Goal: Information Seeking & Learning: Learn about a topic

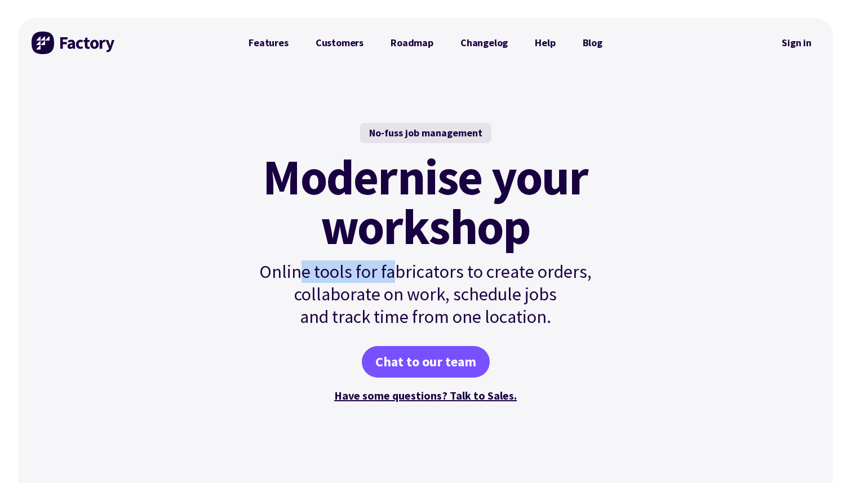
drag, startPoint x: 298, startPoint y: 277, endPoint x: 391, endPoint y: 277, distance: 93.0
click at [393, 277] on p "Online tools for fabricators to create orders, collaborate on work, schedule jo…" at bounding box center [425, 294] width 381 height 68
click at [391, 277] on p "Online tools for fabricators to create orders, collaborate on work, schedule jo…" at bounding box center [425, 294] width 381 height 68
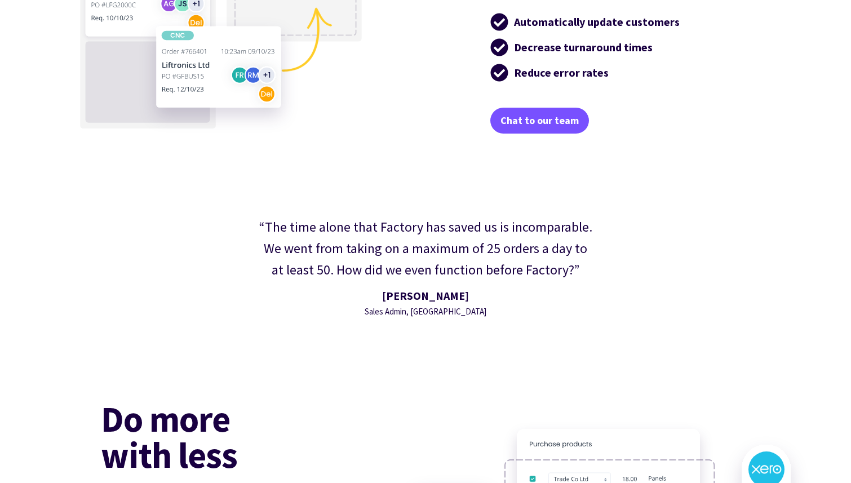
scroll to position [2453, 0]
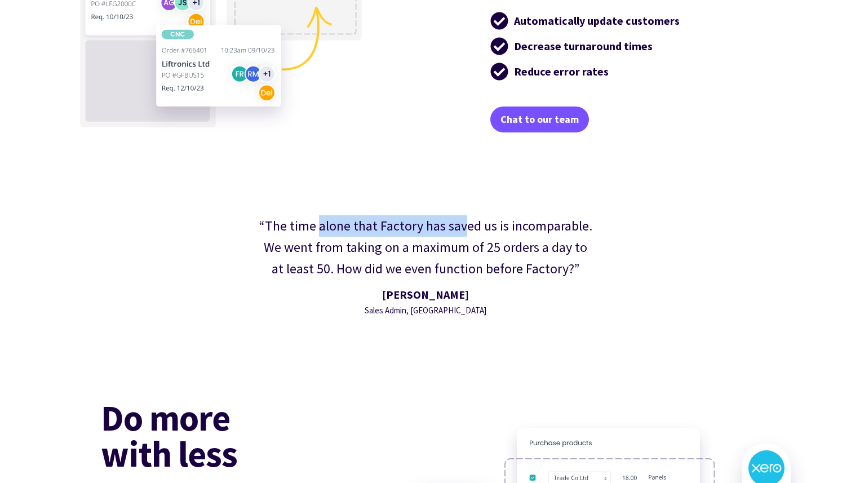
drag, startPoint x: 320, startPoint y: 219, endPoint x: 468, endPoint y: 225, distance: 147.8
click at [468, 225] on div "“The time alone that Factory has saved us is incomparable. We went from taking …" at bounding box center [426, 247] width 336 height 65
drag, startPoint x: 344, startPoint y: 249, endPoint x: 472, endPoint y: 248, distance: 127.4
click at [472, 248] on div "“The time alone that Factory has saved us is incomparable. We went from taking …" at bounding box center [426, 247] width 336 height 65
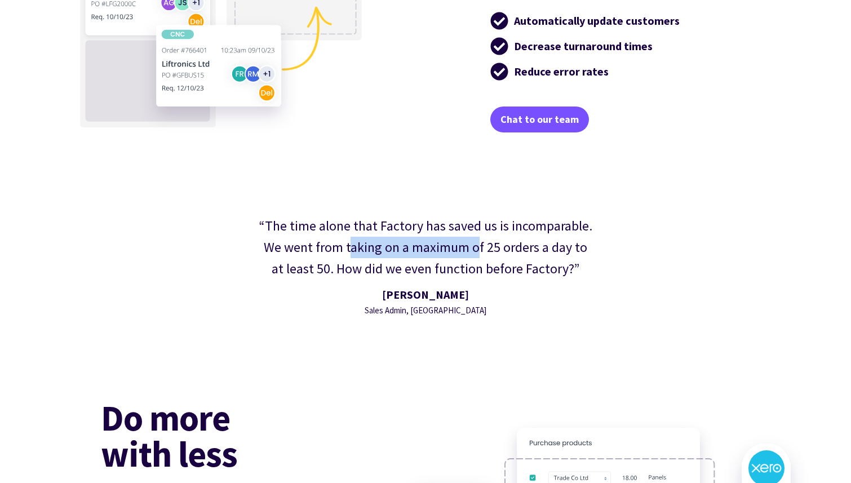
click at [470, 246] on div "“The time alone that Factory has saved us is incomparable. We went from taking …" at bounding box center [426, 247] width 336 height 65
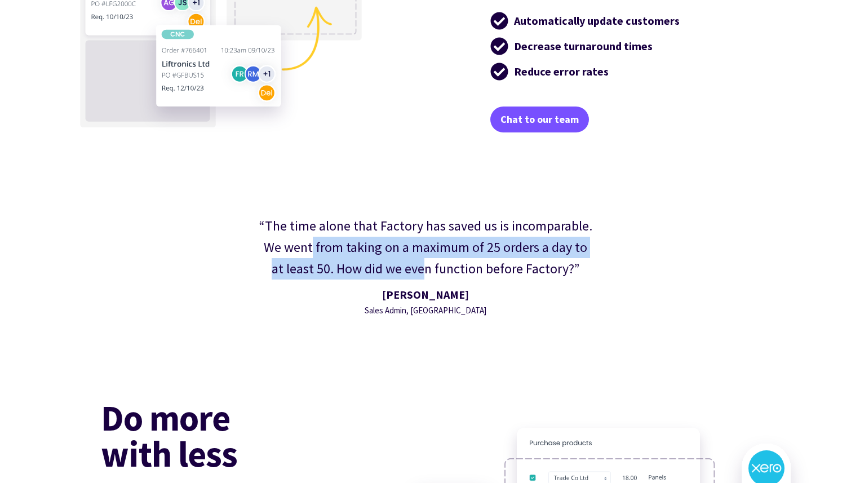
drag, startPoint x: 306, startPoint y: 254, endPoint x: 418, endPoint y: 260, distance: 112.9
click at [418, 260] on div "“The time alone that Factory has saved us is incomparable. We went from taking …" at bounding box center [426, 247] width 336 height 65
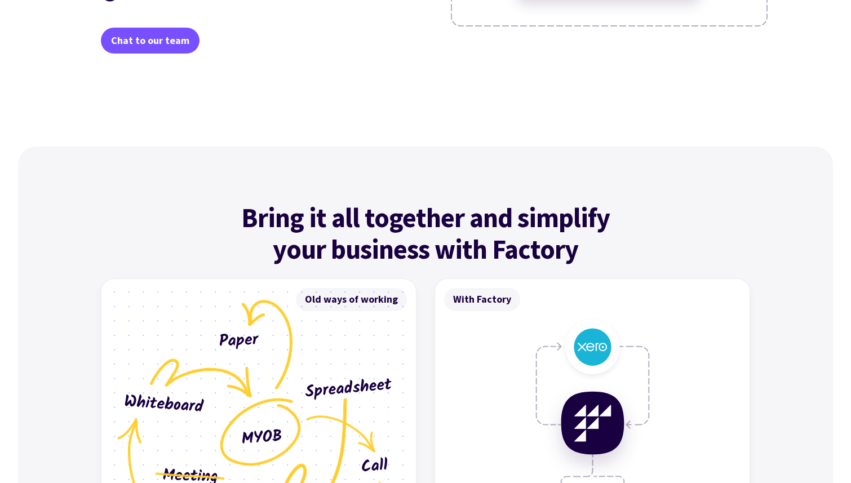
scroll to position [3075, 0]
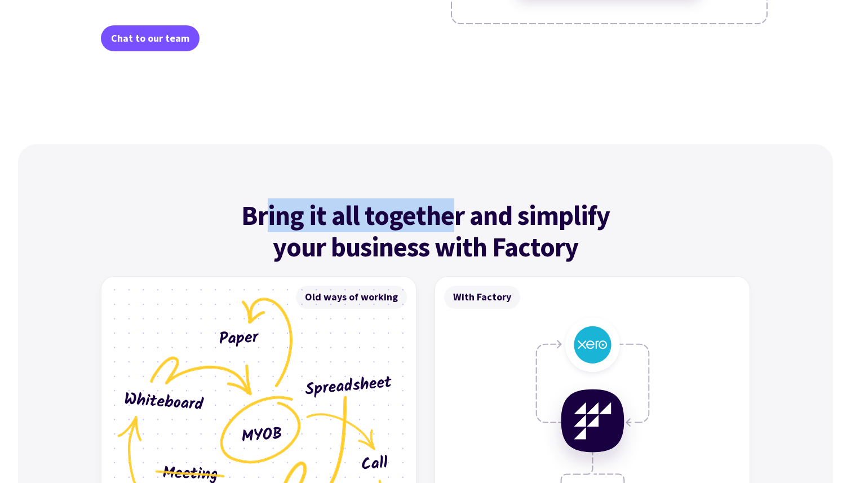
drag, startPoint x: 270, startPoint y: 211, endPoint x: 452, endPoint y: 214, distance: 181.5
click at [452, 214] on h4 "Bring it all together and simplify your business with Factory" at bounding box center [425, 231] width 418 height 63
click at [448, 214] on h4 "Bring it all together and simplify your business with Factory" at bounding box center [425, 231] width 418 height 63
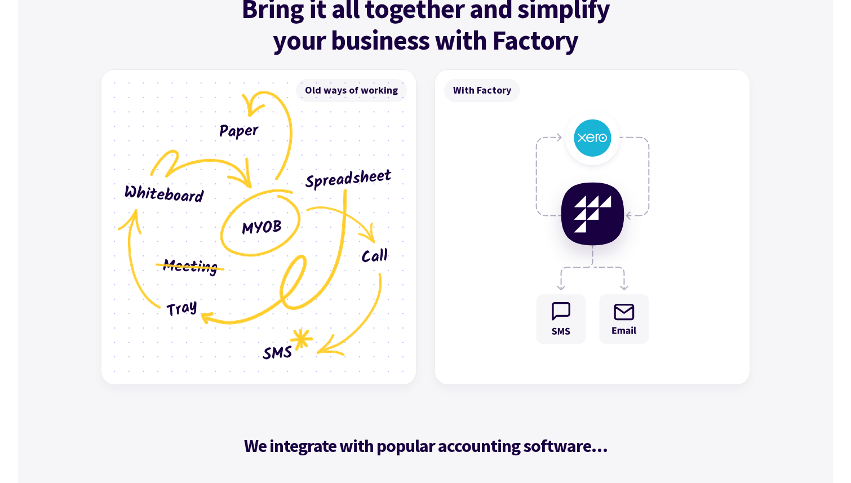
scroll to position [3284, 0]
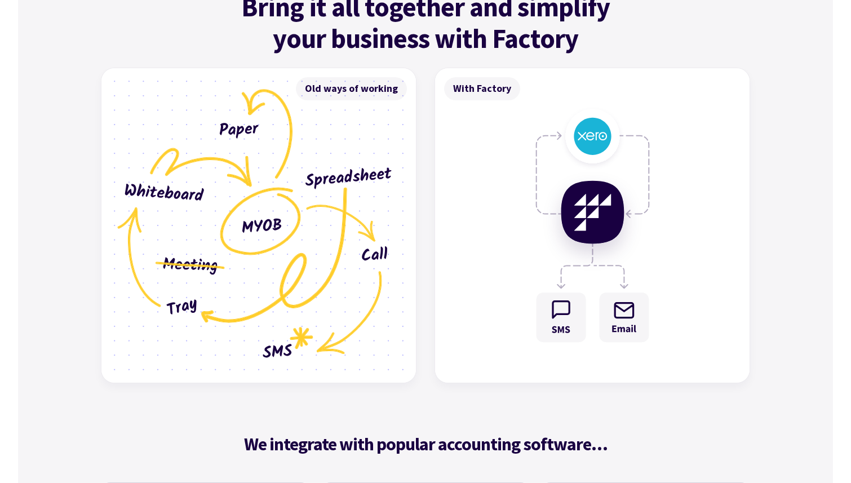
click at [600, 143] on img at bounding box center [592, 225] width 315 height 315
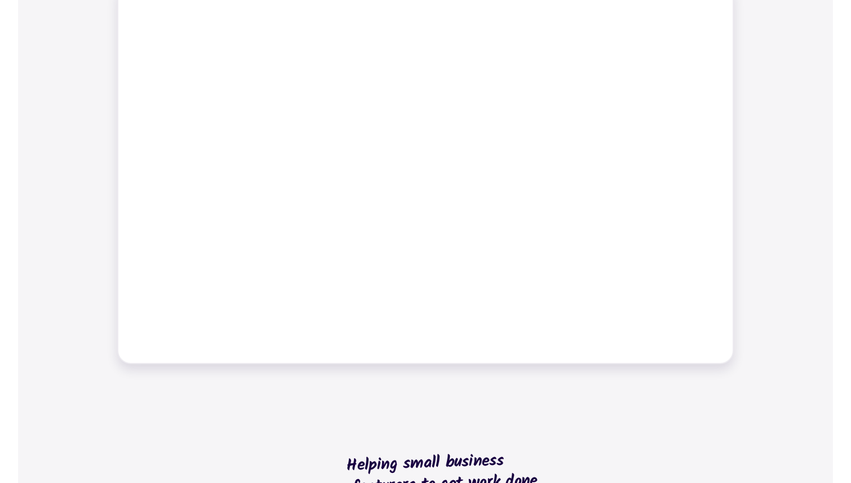
scroll to position [0, 0]
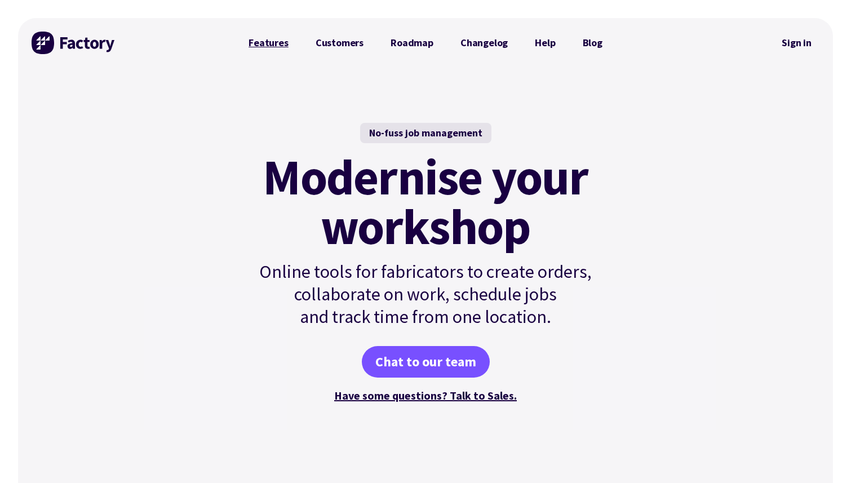
click at [274, 38] on link "Features" at bounding box center [268, 43] width 67 height 23
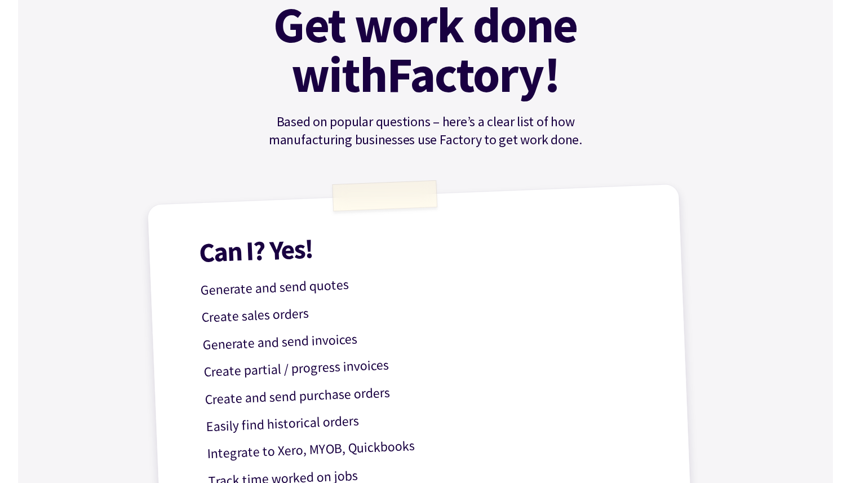
scroll to position [148, 0]
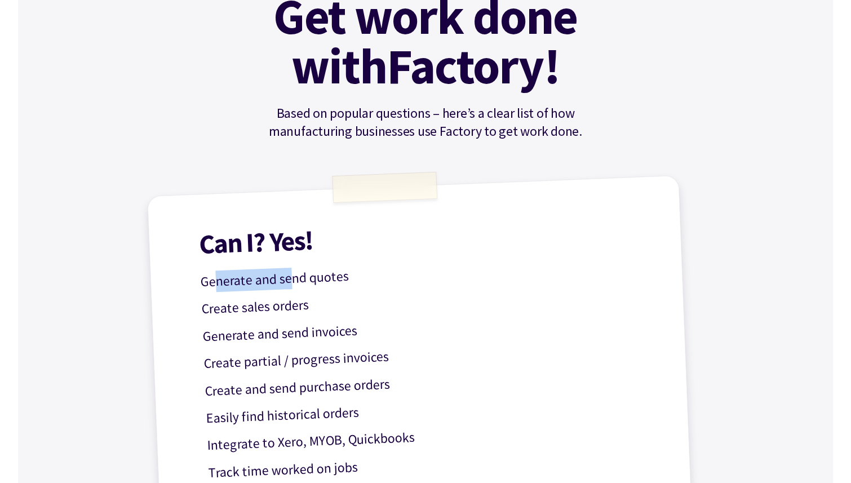
drag, startPoint x: 218, startPoint y: 280, endPoint x: 294, endPoint y: 283, distance: 76.7
click at [294, 283] on p "Generate and send quotes" at bounding box center [425, 273] width 450 height 39
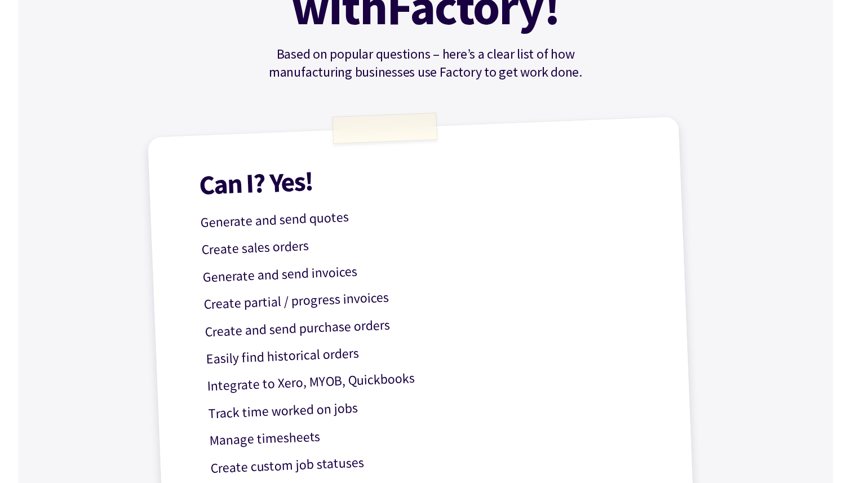
scroll to position [218, 0]
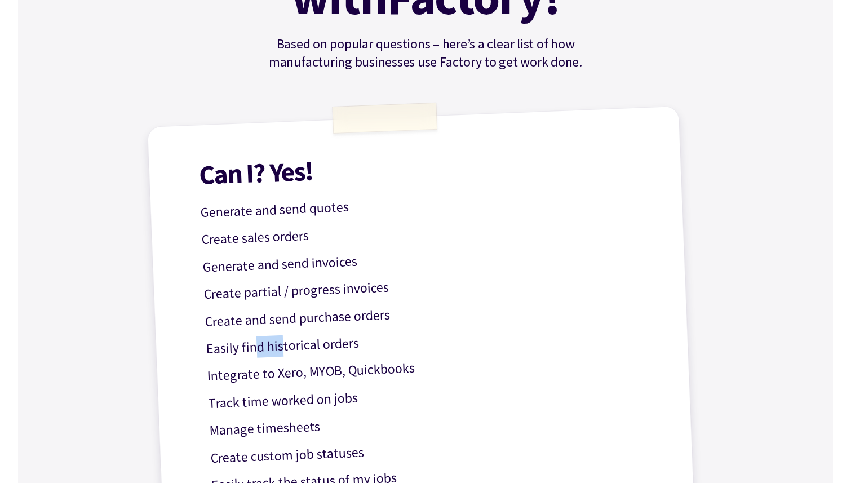
drag, startPoint x: 254, startPoint y: 338, endPoint x: 278, endPoint y: 339, distance: 24.8
click at [281, 338] on p "Easily find historical orders" at bounding box center [431, 340] width 450 height 39
click at [278, 339] on p "Easily find historical orders" at bounding box center [431, 340] width 450 height 39
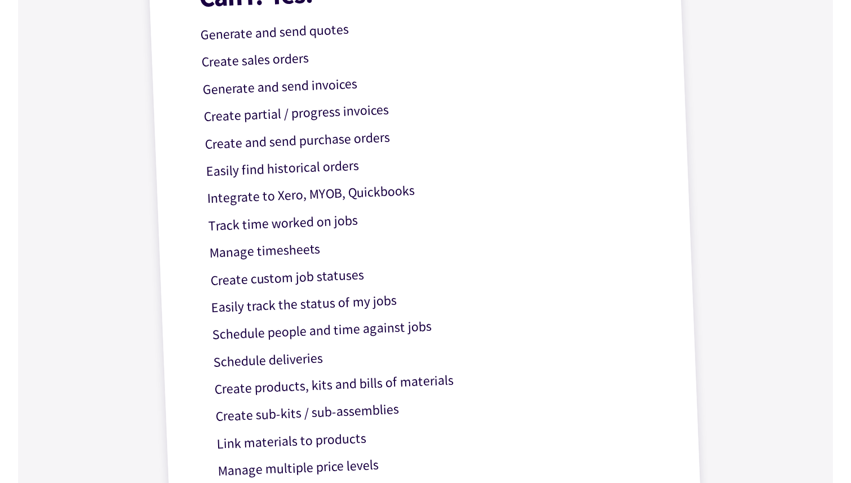
scroll to position [401, 0]
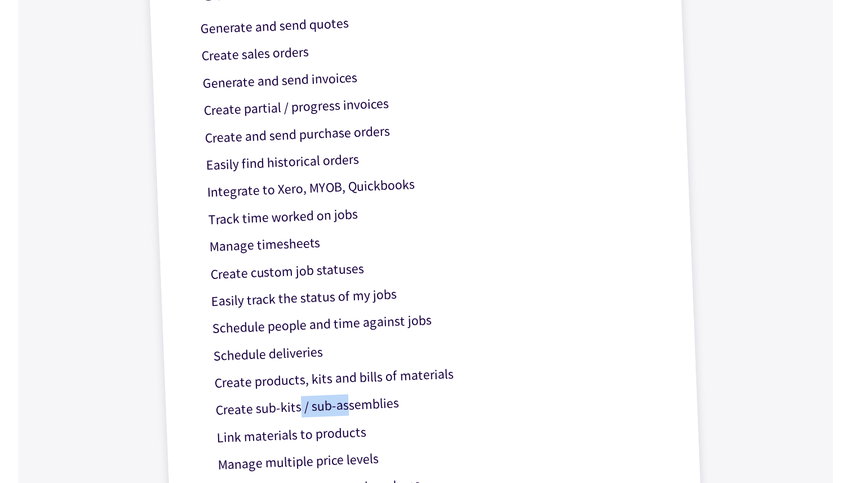
drag, startPoint x: 300, startPoint y: 411, endPoint x: 346, endPoint y: 411, distance: 45.7
click at [346, 411] on p "Create sub-kits / sub-assemblies" at bounding box center [440, 401] width 450 height 39
drag, startPoint x: 259, startPoint y: 411, endPoint x: 300, endPoint y: 411, distance: 41.1
click at [301, 411] on p "Create sub-kits / sub-assemblies" at bounding box center [440, 401] width 450 height 39
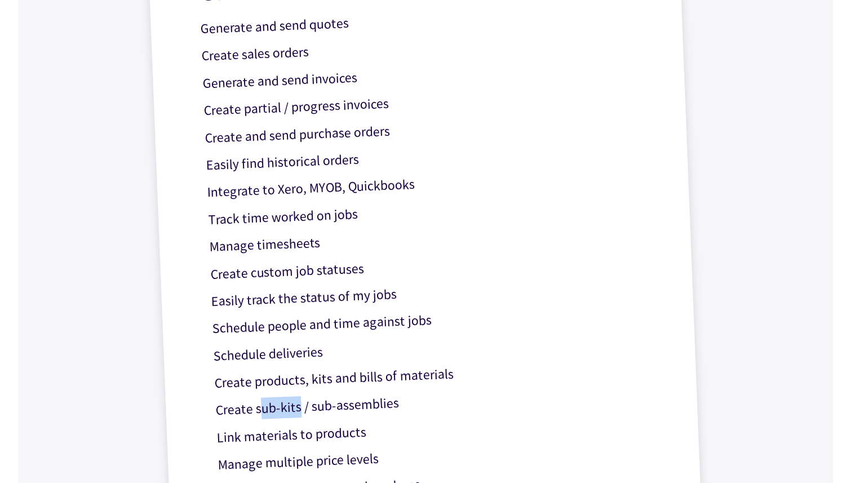
click at [300, 411] on p "Create sub-kits / sub-assemblies" at bounding box center [440, 401] width 450 height 39
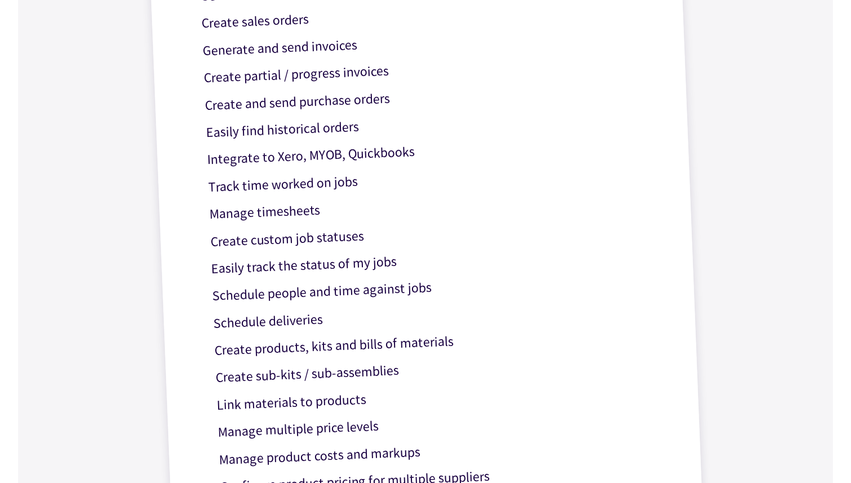
scroll to position [438, 0]
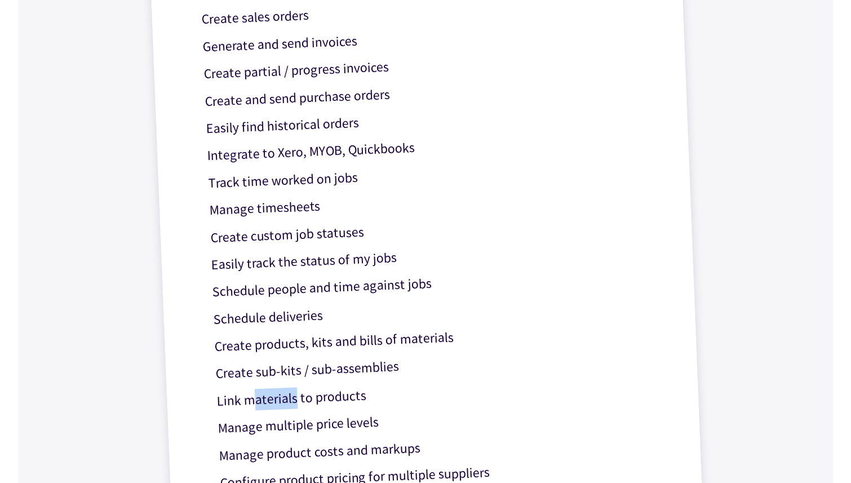
drag, startPoint x: 255, startPoint y: 401, endPoint x: 294, endPoint y: 401, distance: 38.9
click at [294, 401] on p "Link materials to products" at bounding box center [441, 392] width 450 height 39
click at [295, 401] on p "Link materials to products" at bounding box center [441, 392] width 450 height 39
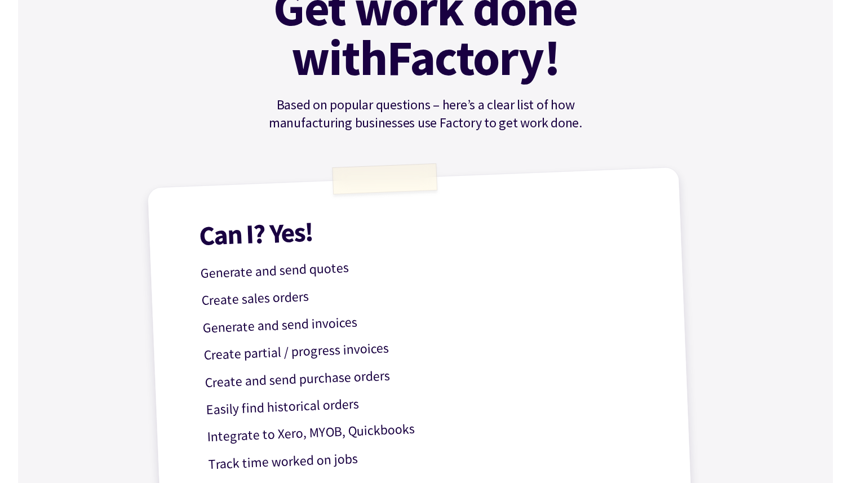
scroll to position [72, 0]
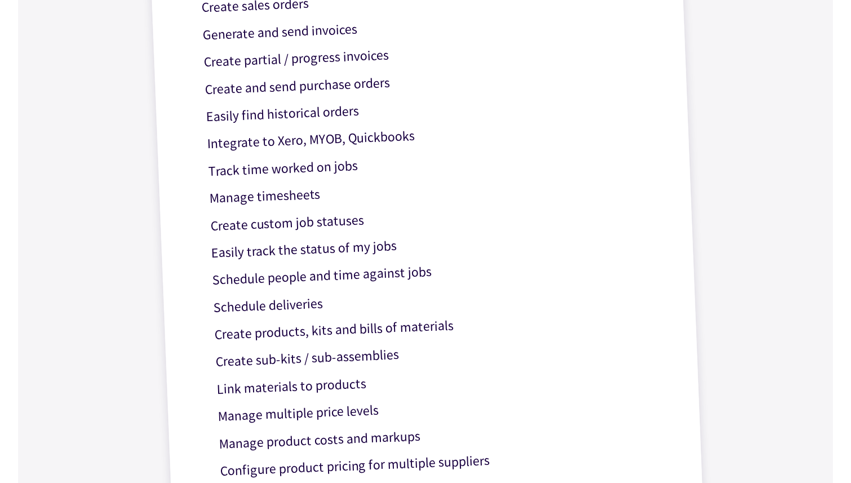
scroll to position [738, 0]
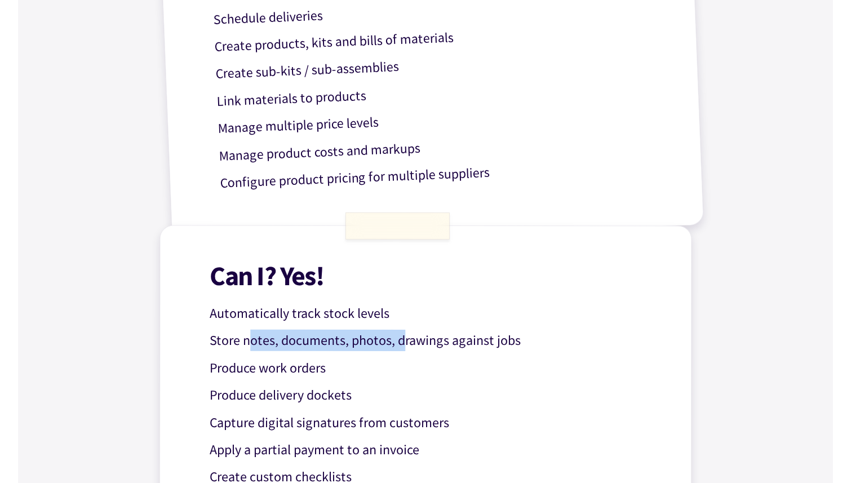
drag, startPoint x: 253, startPoint y: 339, endPoint x: 400, endPoint y: 339, distance: 147.1
click at [402, 339] on p "Store notes, documents, photos, drawings against jobs" at bounding box center [435, 341] width 450 height 22
click at [400, 339] on p "Store notes, documents, photos, drawings against jobs" at bounding box center [435, 341] width 450 height 22
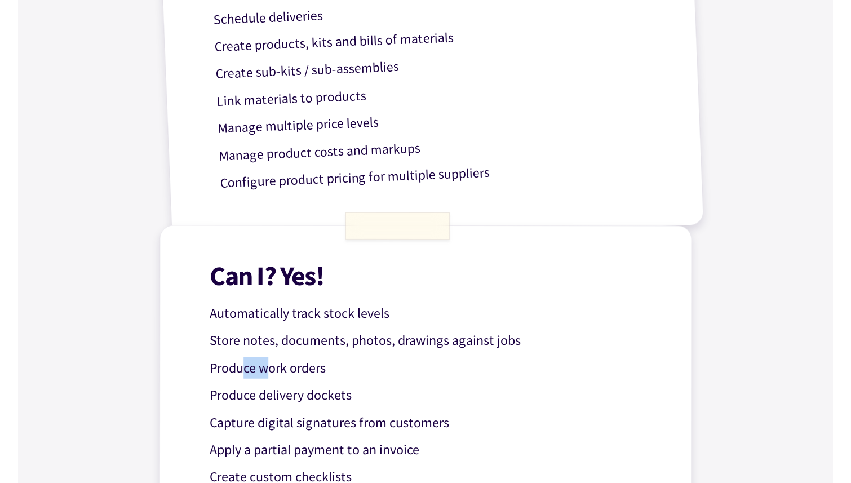
drag, startPoint x: 242, startPoint y: 362, endPoint x: 269, endPoint y: 362, distance: 26.5
click at [269, 362] on p "Produce work orders" at bounding box center [435, 368] width 450 height 22
drag, startPoint x: 211, startPoint y: 369, endPoint x: 298, endPoint y: 369, distance: 86.2
click at [299, 369] on p "Produce work orders" at bounding box center [435, 368] width 450 height 22
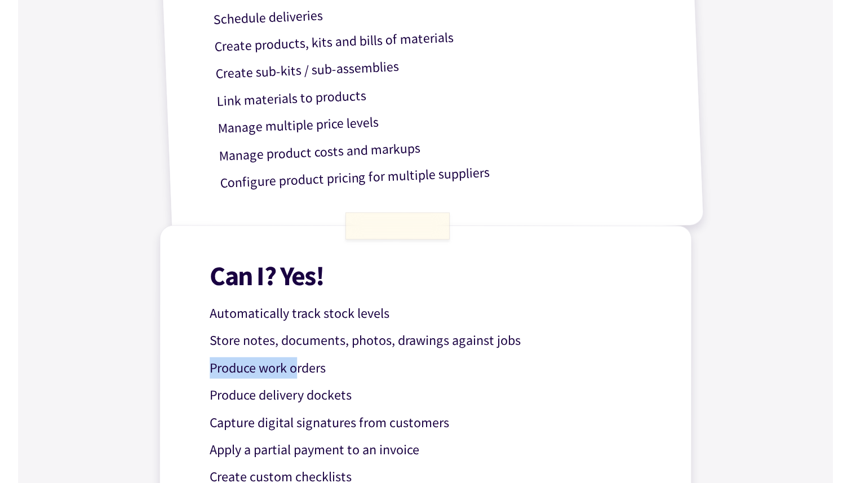
click at [298, 369] on p "Produce work orders" at bounding box center [435, 368] width 450 height 22
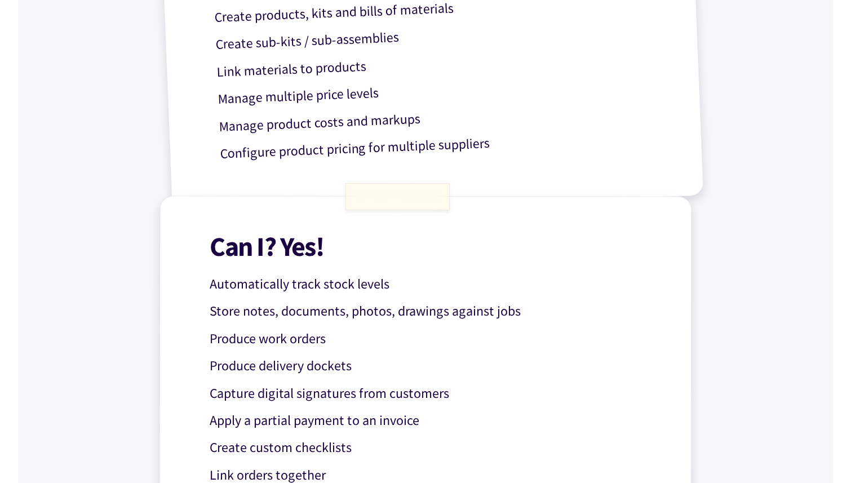
scroll to position [770, 0]
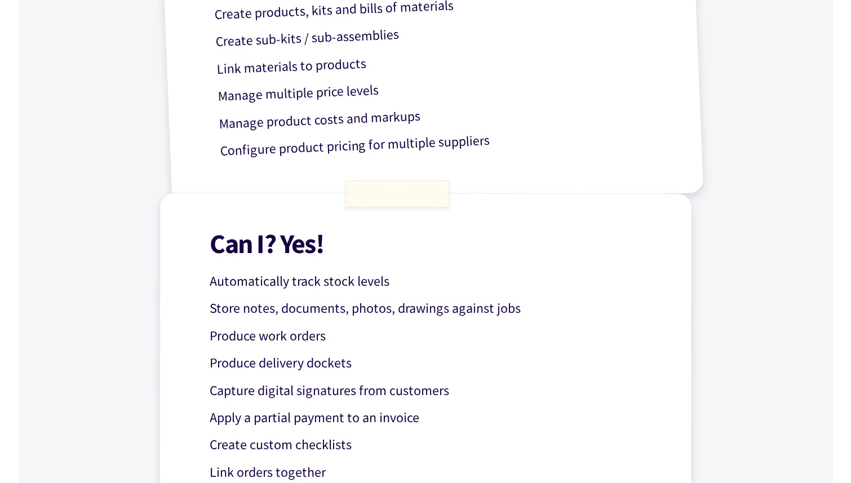
drag, startPoint x: 277, startPoint y: 385, endPoint x: 360, endPoint y: 388, distance: 82.9
click at [360, 388] on p "Capture digital signatures from customers" at bounding box center [435, 391] width 450 height 22
drag, startPoint x: 359, startPoint y: 388, endPoint x: 388, endPoint y: 388, distance: 29.9
click at [390, 388] on p "Capture digital signatures from customers" at bounding box center [435, 391] width 450 height 22
click at [388, 388] on p "Capture digital signatures from customers" at bounding box center [435, 391] width 450 height 22
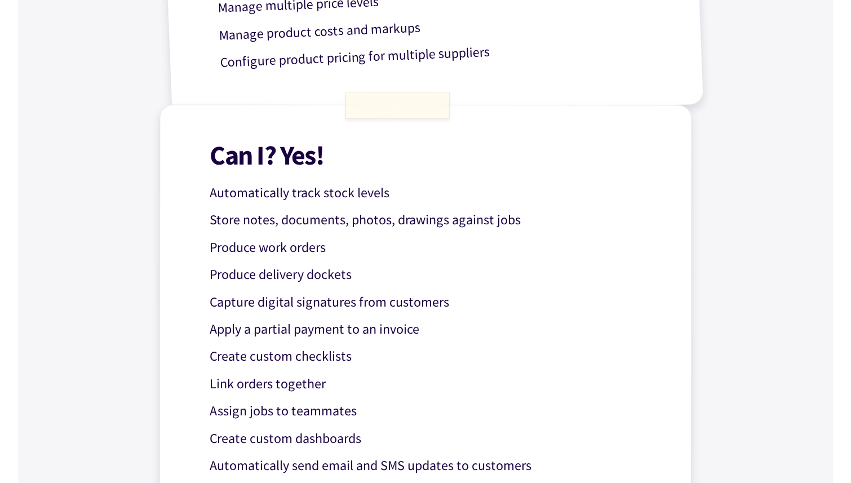
scroll to position [860, 0]
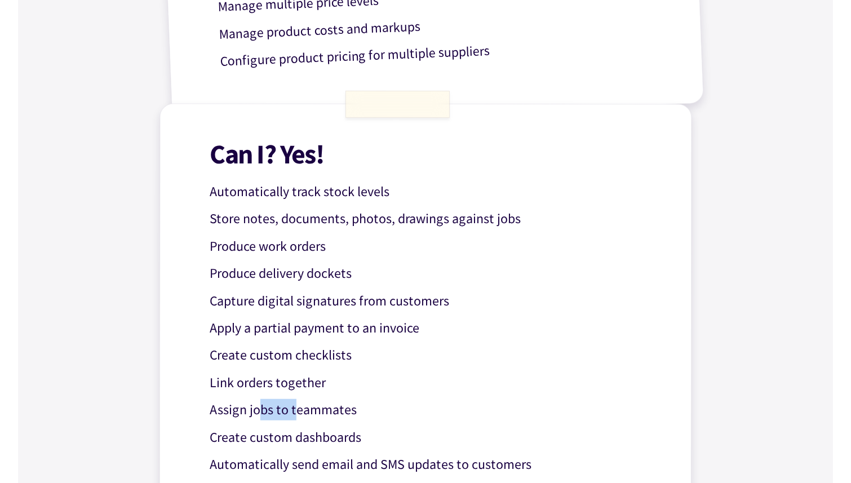
drag, startPoint x: 260, startPoint y: 405, endPoint x: 297, endPoint y: 405, distance: 36.6
click at [297, 405] on p "Assign jobs to teammates" at bounding box center [435, 410] width 450 height 22
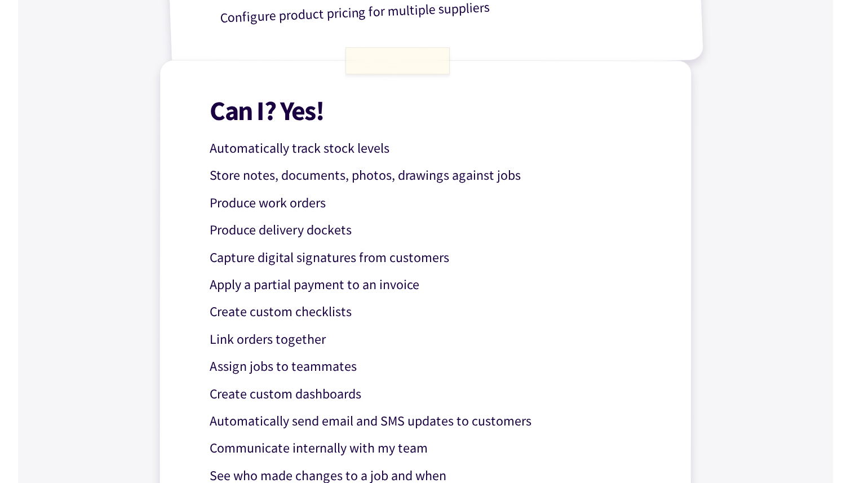
scroll to position [915, 0]
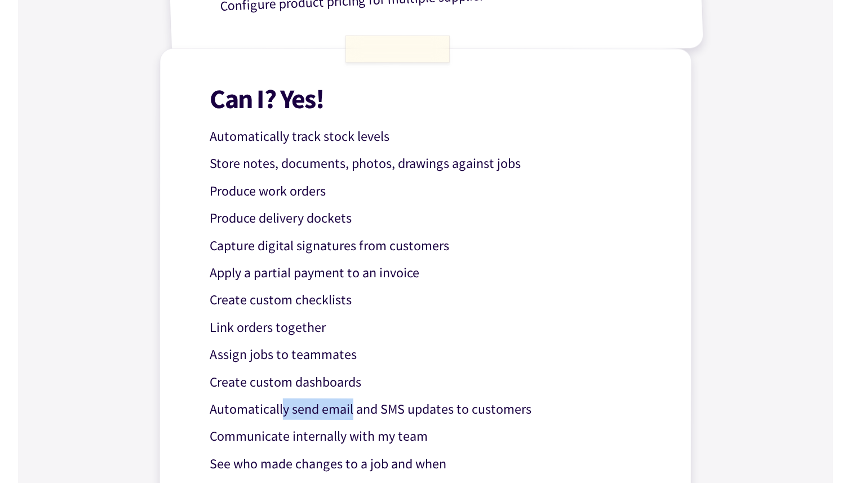
drag, startPoint x: 282, startPoint y: 409, endPoint x: 349, endPoint y: 411, distance: 67.1
click at [351, 410] on p "Automatically send email and SMS updates to customers" at bounding box center [435, 410] width 450 height 22
click at [349, 411] on p "Automatically send email and SMS updates to customers" at bounding box center [435, 410] width 450 height 22
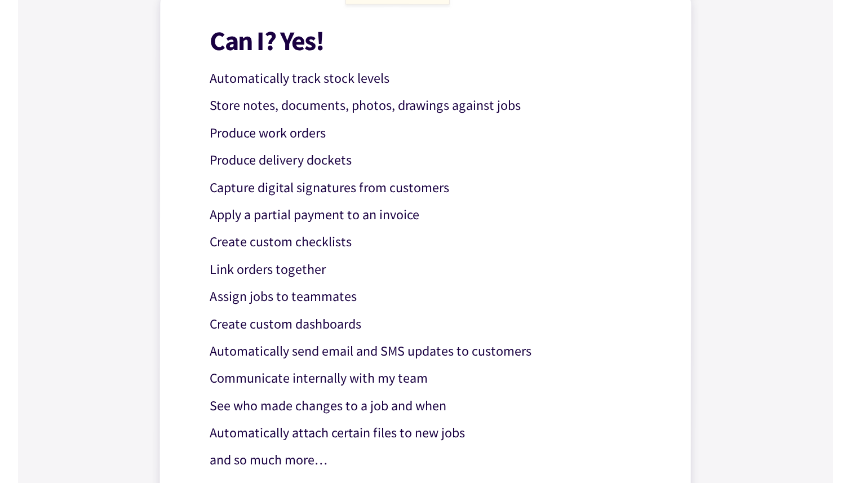
scroll to position [982, 0]
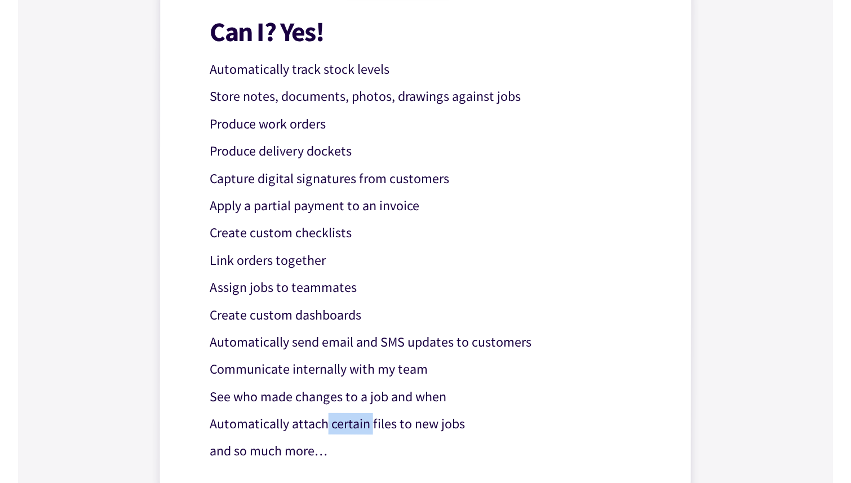
drag, startPoint x: 322, startPoint y: 421, endPoint x: 367, endPoint y: 422, distance: 44.5
click at [369, 421] on p "Automatically attach certain files to new jobs" at bounding box center [435, 424] width 450 height 22
click at [367, 422] on p "Automatically attach certain files to new jobs" at bounding box center [435, 424] width 450 height 22
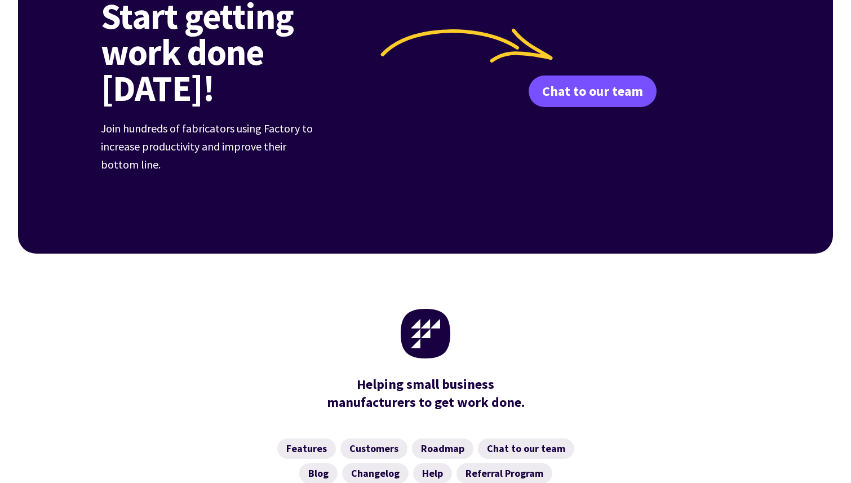
scroll to position [1786, 0]
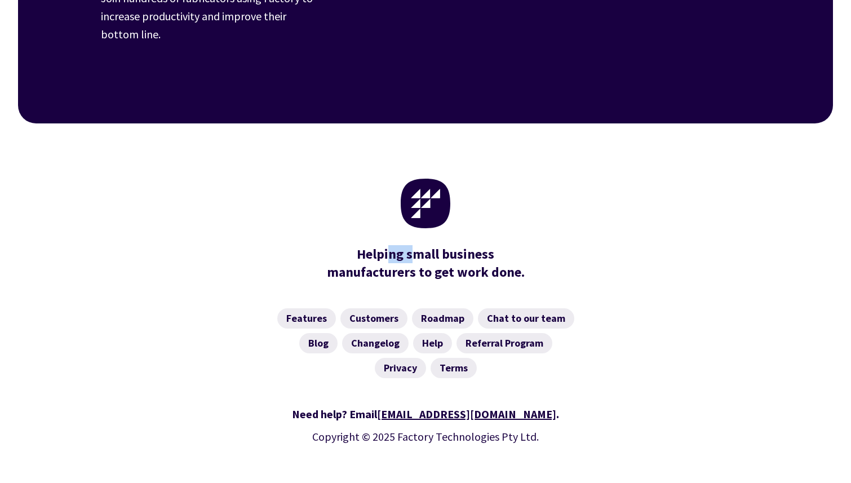
drag, startPoint x: 390, startPoint y: 216, endPoint x: 417, endPoint y: 216, distance: 27.1
click at [417, 245] on mark "Helping small business" at bounding box center [426, 254] width 138 height 18
drag, startPoint x: 359, startPoint y: 234, endPoint x: 392, endPoint y: 236, distance: 32.7
click at [392, 245] on div "Helping small business manufacturers to get work done." at bounding box center [425, 263] width 209 height 36
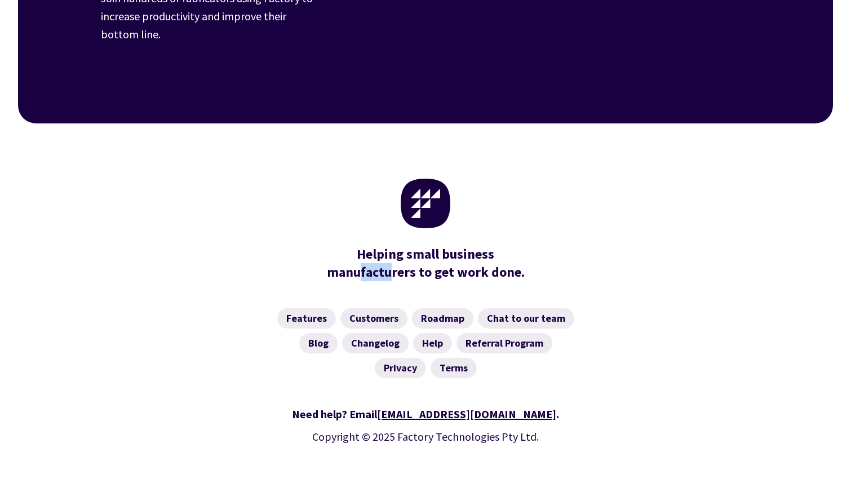
click at [391, 245] on div "Helping small business manufacturers to get work done." at bounding box center [425, 263] width 209 height 36
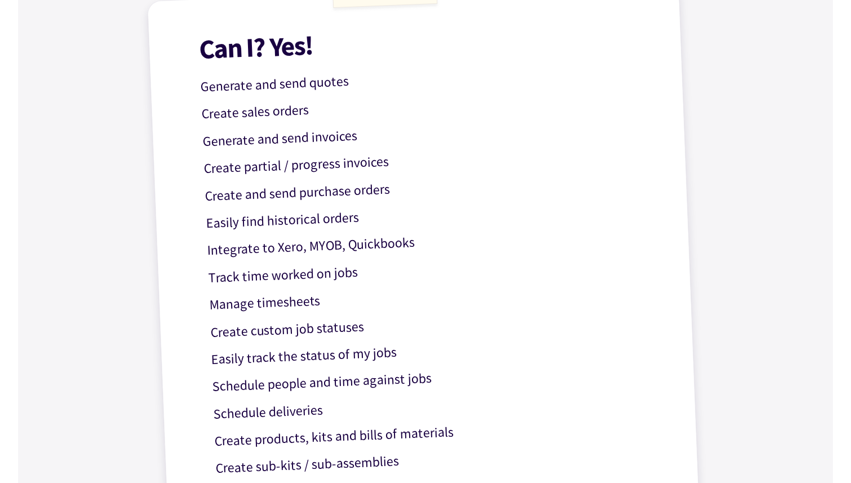
scroll to position [0, 0]
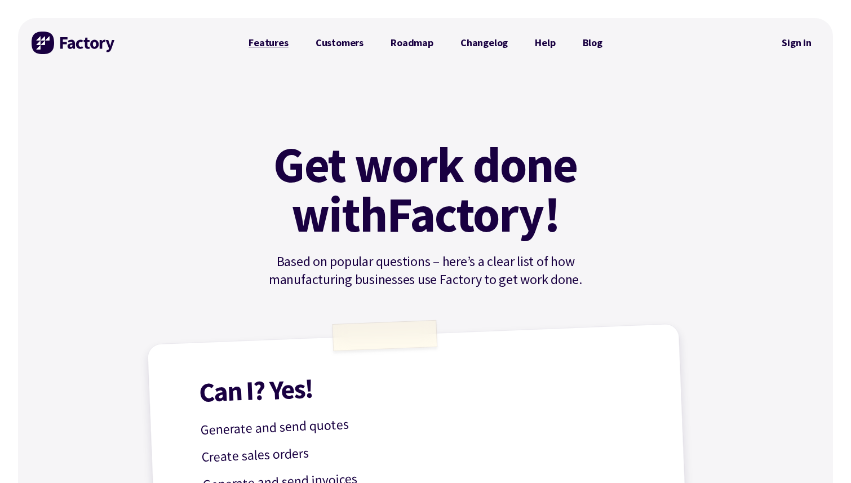
click at [285, 40] on link "Features" at bounding box center [268, 43] width 67 height 23
click at [336, 44] on link "Customers" at bounding box center [339, 43] width 75 height 23
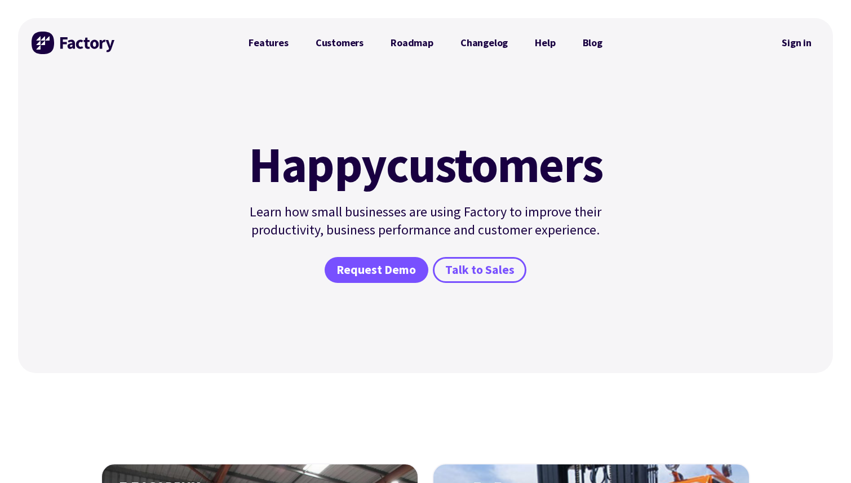
click at [426, 27] on div "Features Customers Roadmap Changelog Help Blog" at bounding box center [425, 43] width 381 height 50
click at [423, 35] on link "Roadmap" at bounding box center [412, 43] width 70 height 23
click at [489, 45] on link "Changelog" at bounding box center [484, 43] width 74 height 23
click at [551, 45] on link "Help" at bounding box center [544, 43] width 47 height 23
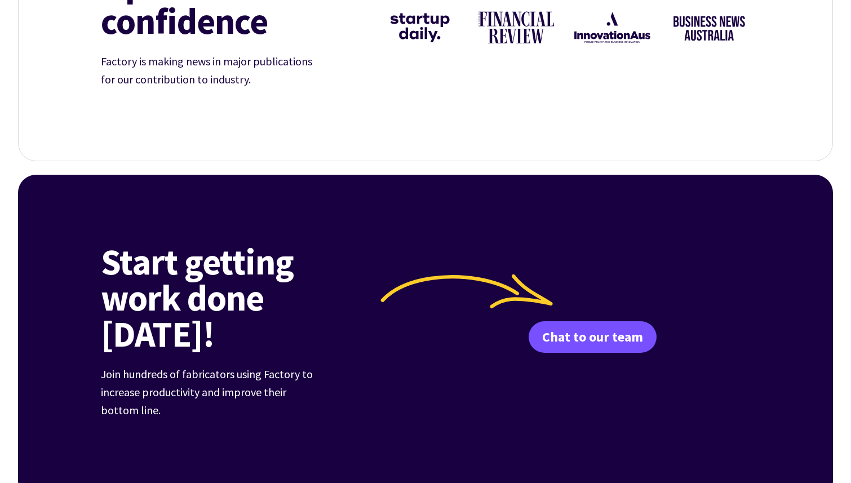
scroll to position [1547, 0]
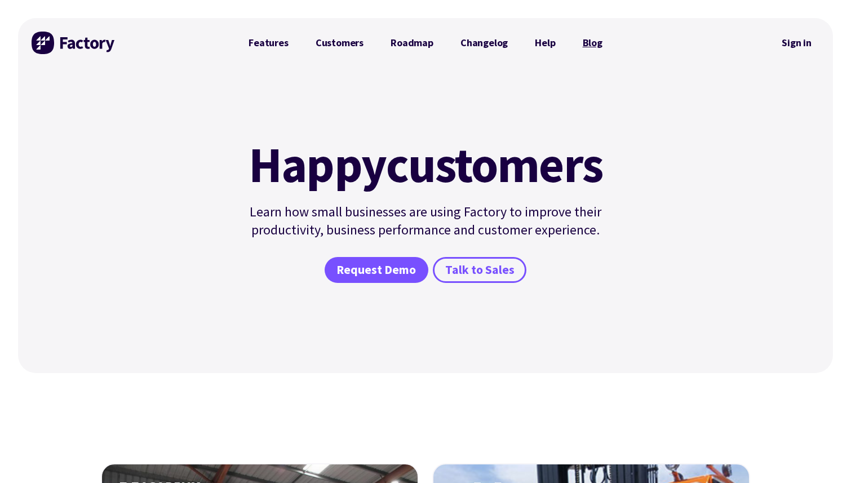
click at [592, 47] on link "Blog" at bounding box center [592, 43] width 47 height 23
click at [599, 45] on link "Blog" at bounding box center [592, 43] width 47 height 23
click at [368, 272] on span "Request Demo" at bounding box center [376, 270] width 79 height 16
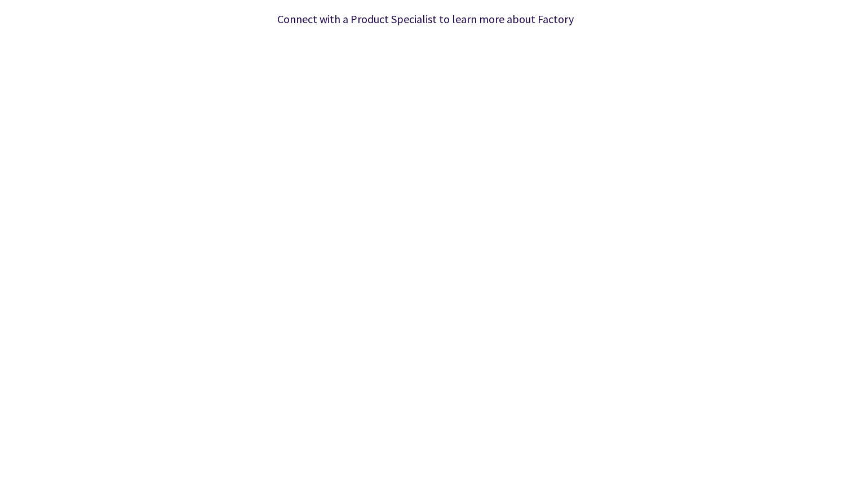
scroll to position [173, 0]
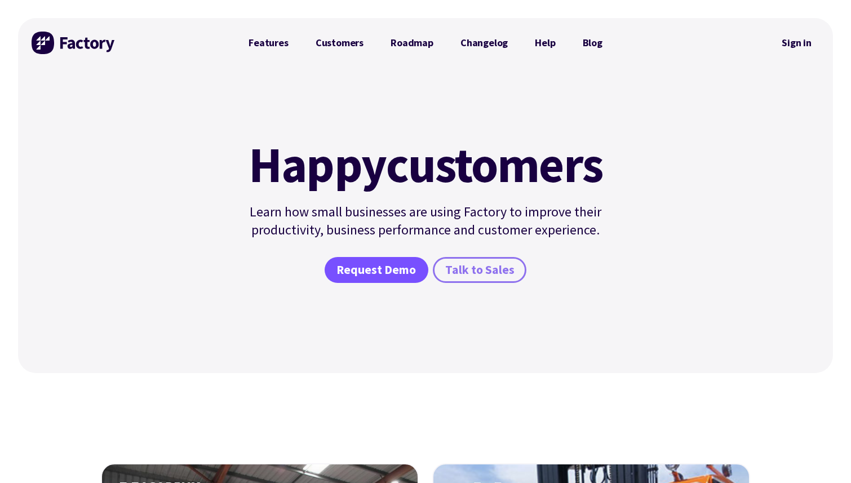
click at [461, 280] on link "Talk to Sales" at bounding box center [480, 270] width 94 height 26
click at [402, 265] on span "Request Demo" at bounding box center [376, 270] width 79 height 16
